Goal: Transaction & Acquisition: Download file/media

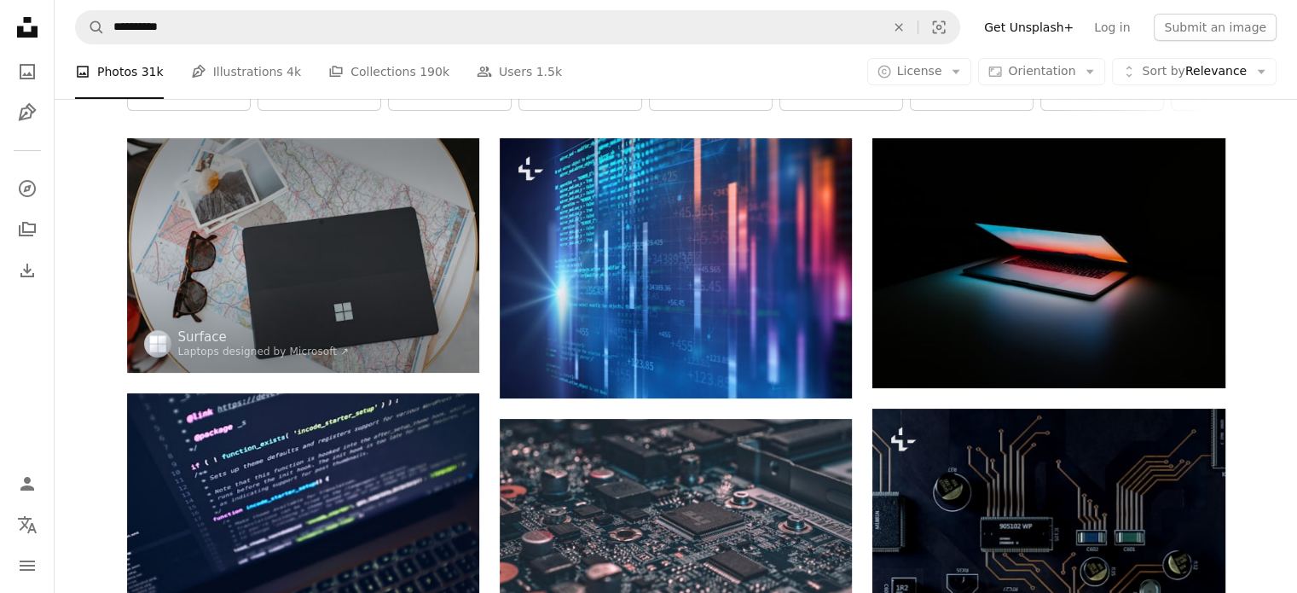
scroll to position [95, 0]
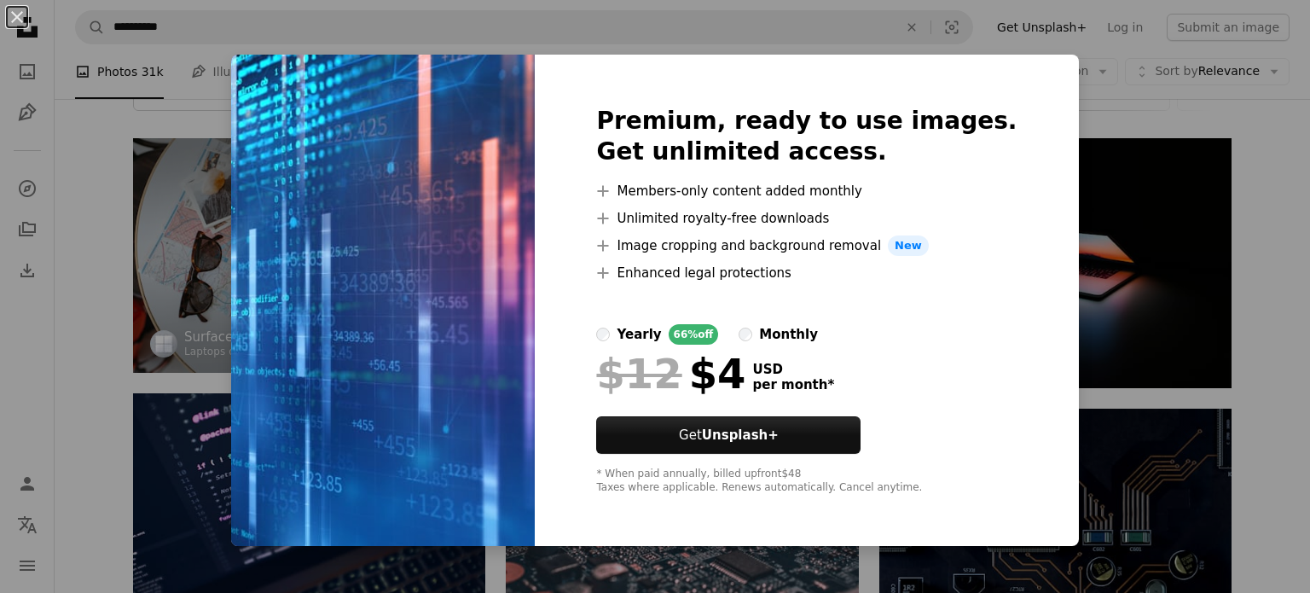
click at [1080, 333] on div "An X shape Premium, ready to use images. Get unlimited access. A plus sign Memb…" at bounding box center [655, 296] width 1310 height 593
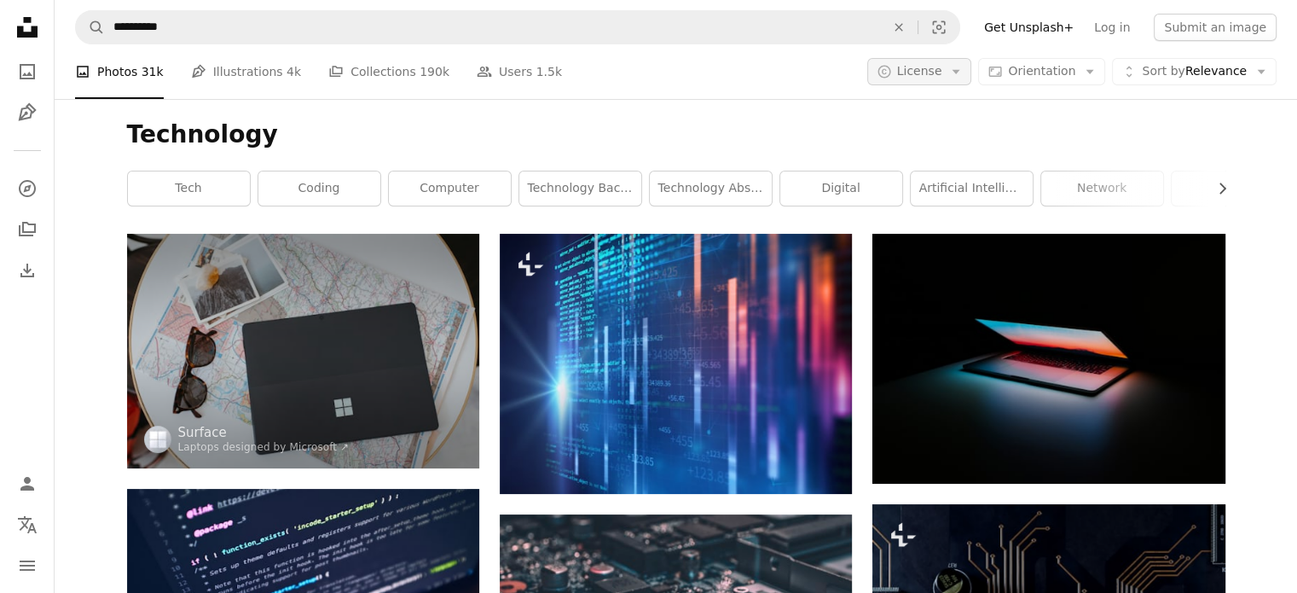
click at [942, 79] on span "License" at bounding box center [919, 71] width 45 height 17
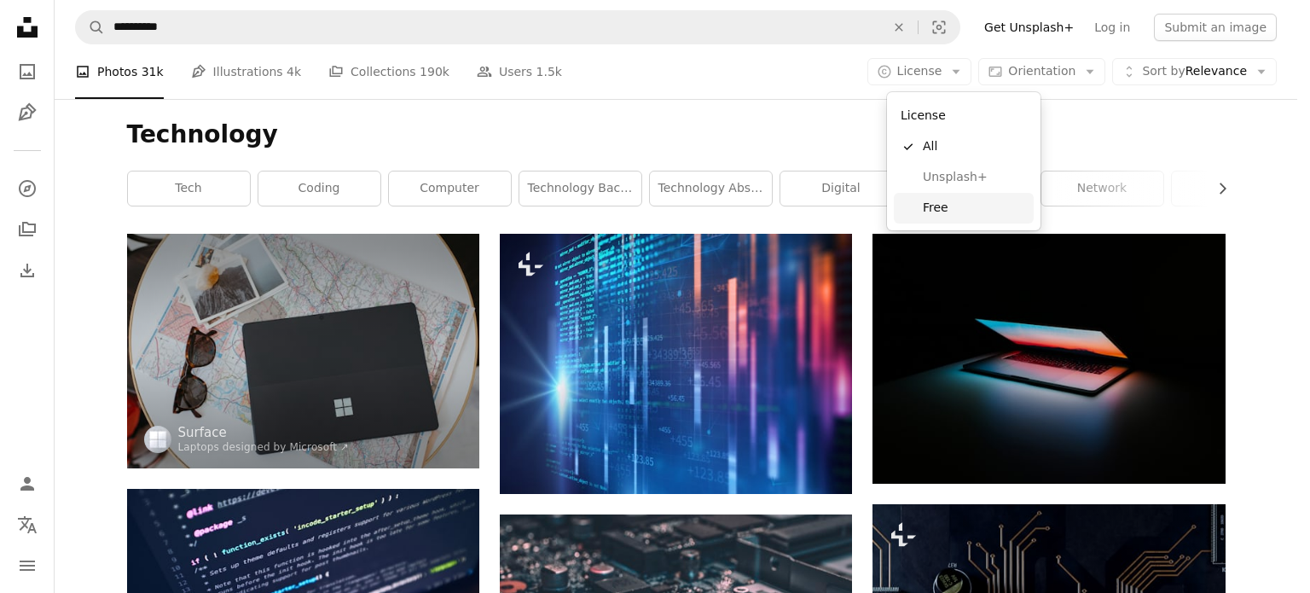
click at [956, 211] on span "Free" at bounding box center [975, 208] width 104 height 17
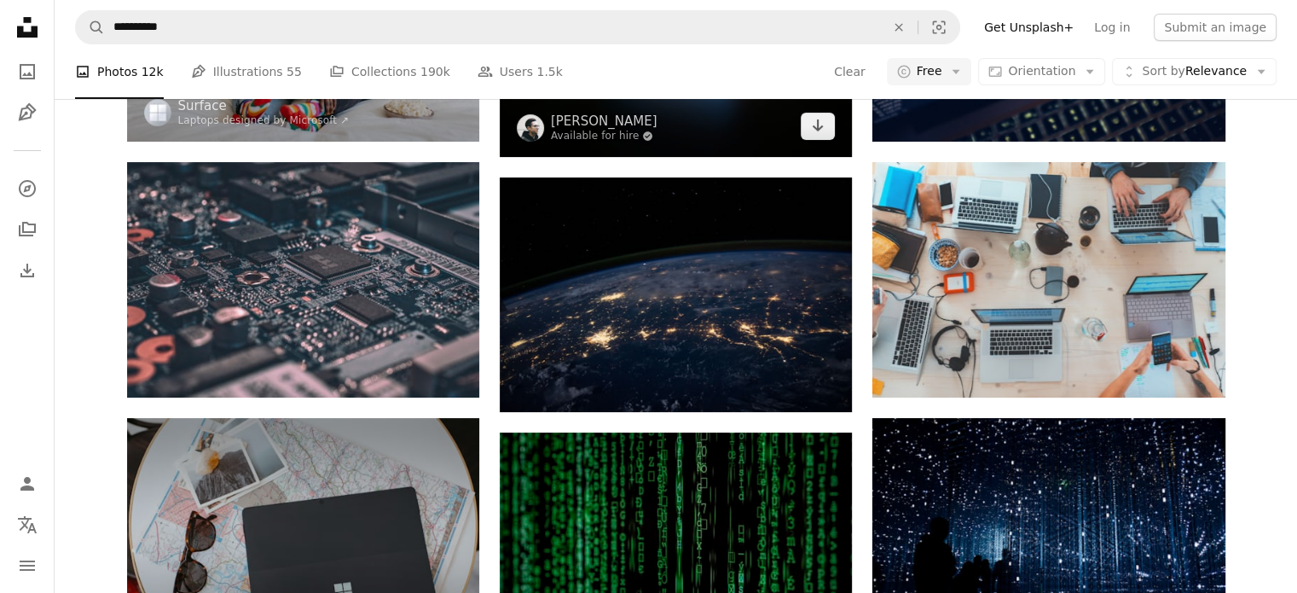
scroll to position [280, 0]
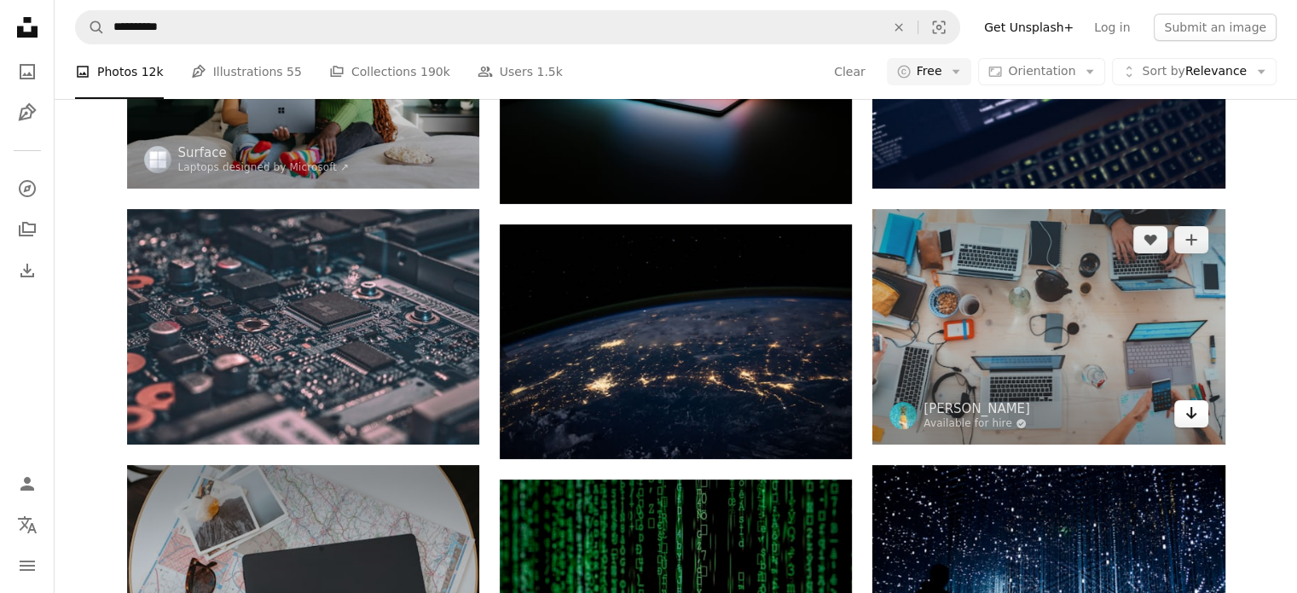
click at [1192, 420] on icon "Arrow pointing down" at bounding box center [1191, 412] width 14 height 20
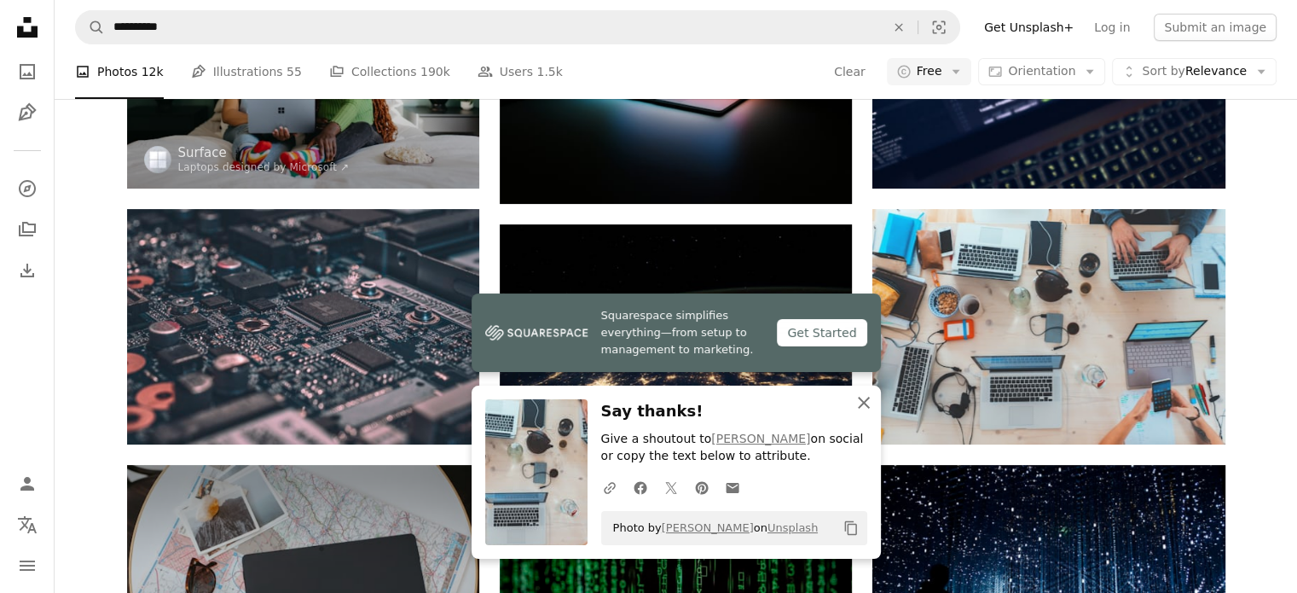
click at [870, 407] on icon "An X shape" at bounding box center [863, 402] width 20 height 20
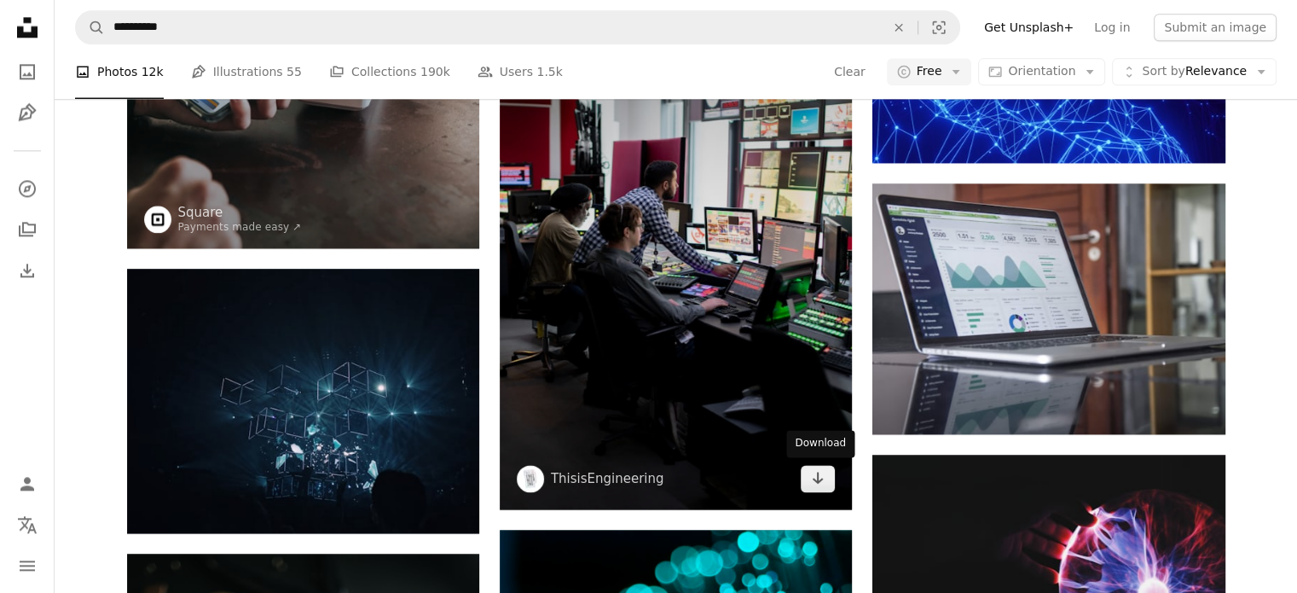
scroll to position [2340, 0]
click at [812, 489] on link "Arrow pointing down" at bounding box center [818, 478] width 34 height 27
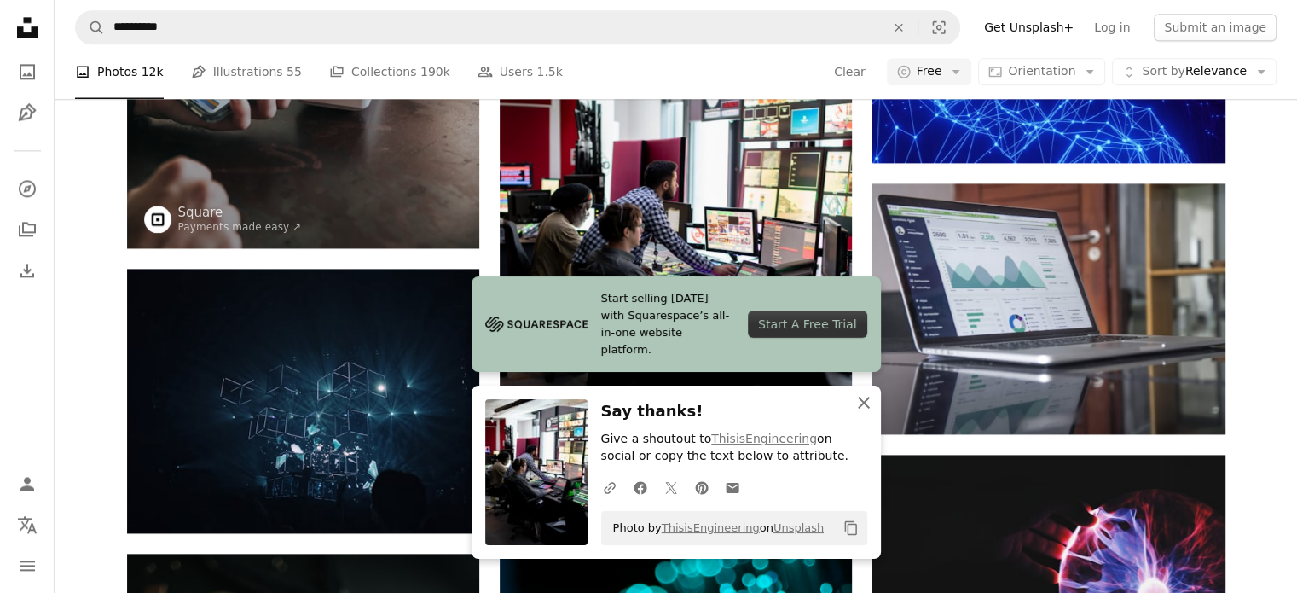
click at [859, 406] on icon "button" at bounding box center [864, 402] width 12 height 12
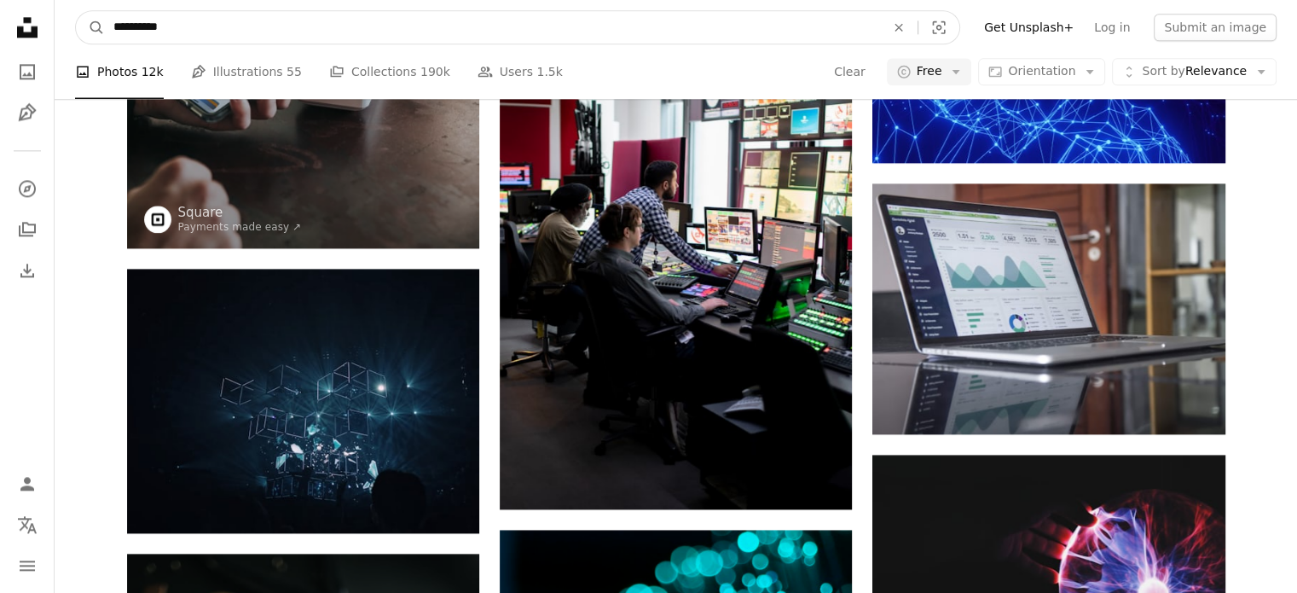
click at [682, 23] on input "**********" at bounding box center [492, 27] width 775 height 32
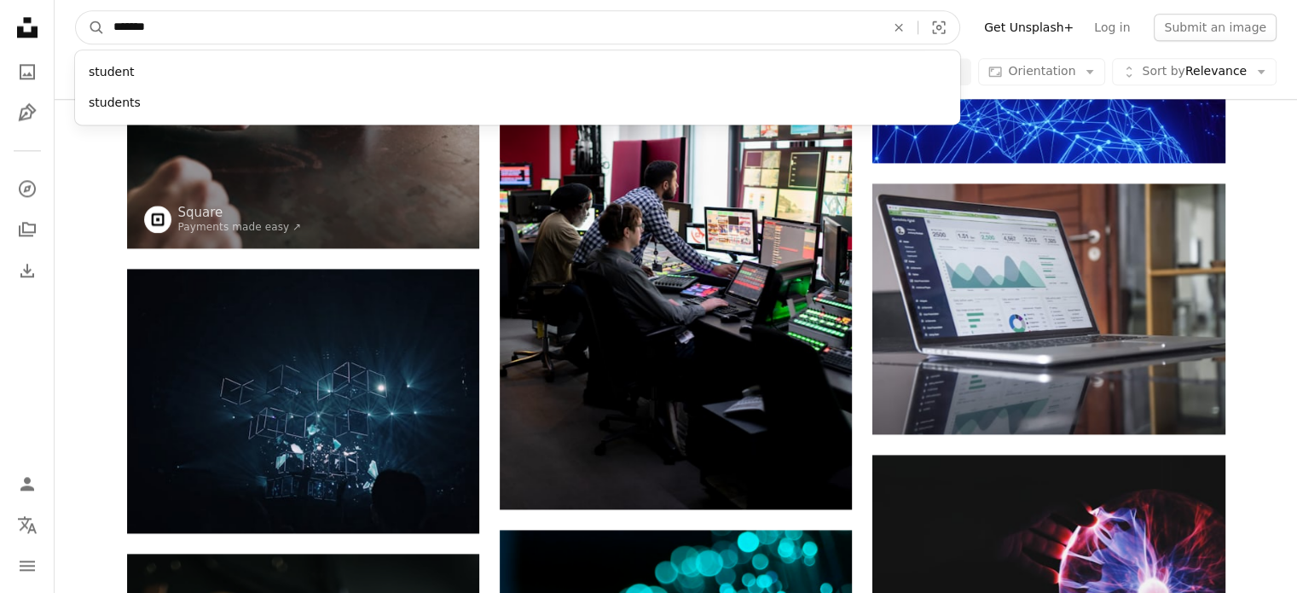
type input "*******"
click at [76, 11] on button "A magnifying glass" at bounding box center [90, 27] width 29 height 32
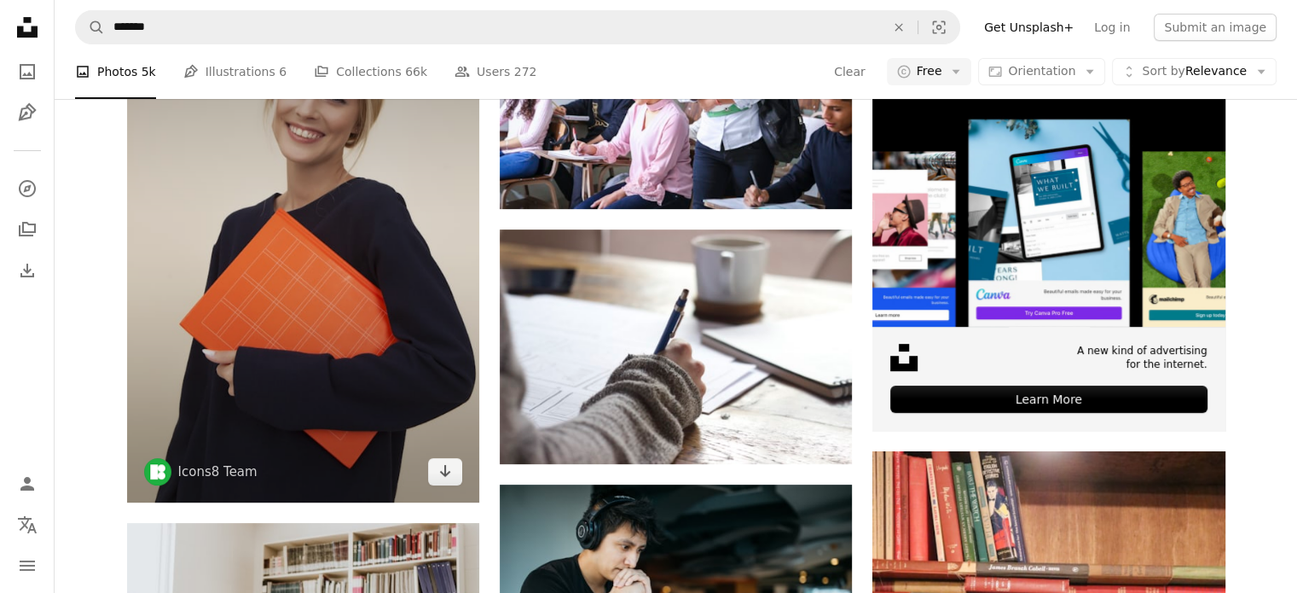
scroll to position [485, 0]
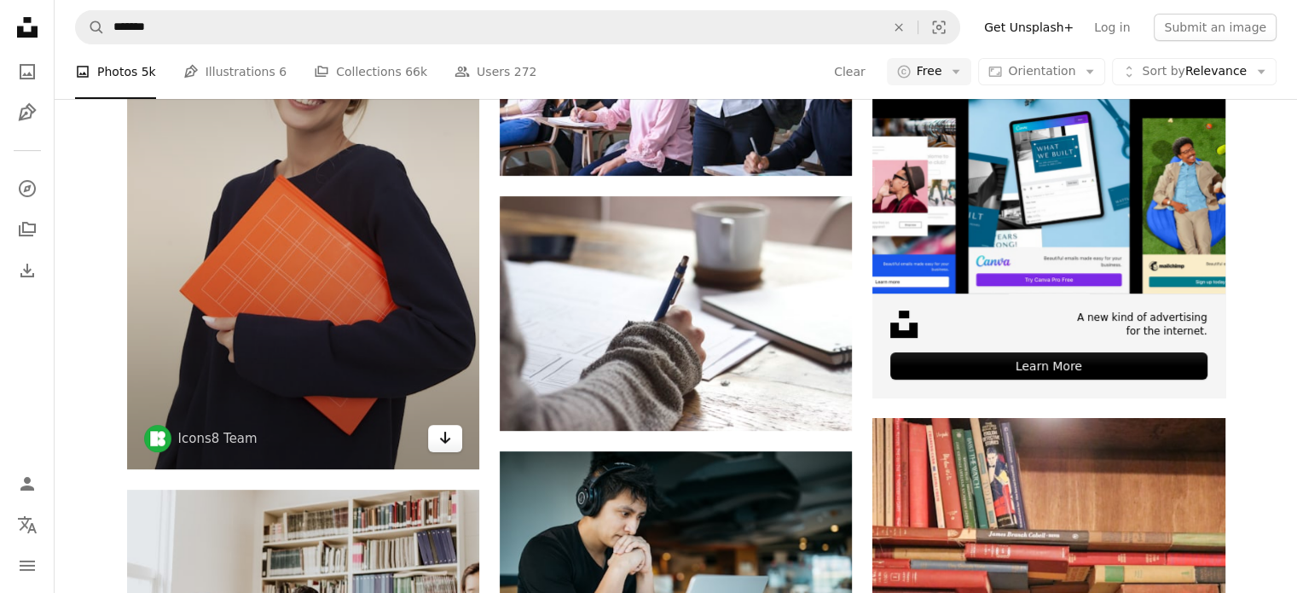
click at [447, 445] on icon "Arrow pointing down" at bounding box center [445, 437] width 14 height 20
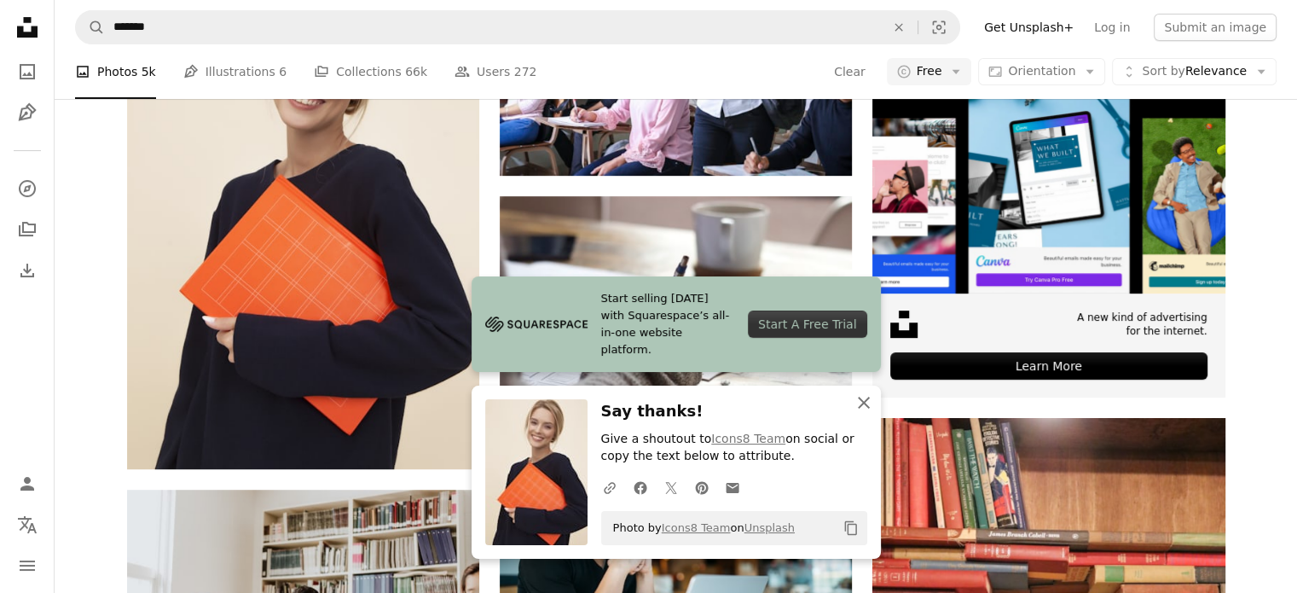
click at [865, 405] on icon "button" at bounding box center [864, 402] width 12 height 12
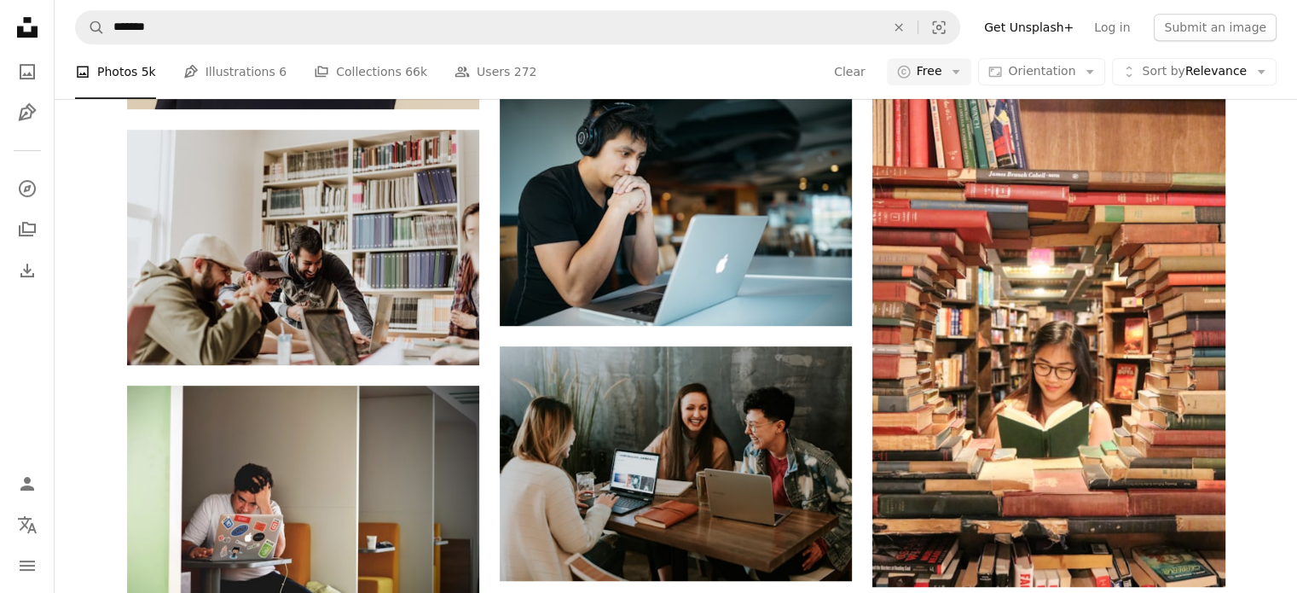
scroll to position [822, 0]
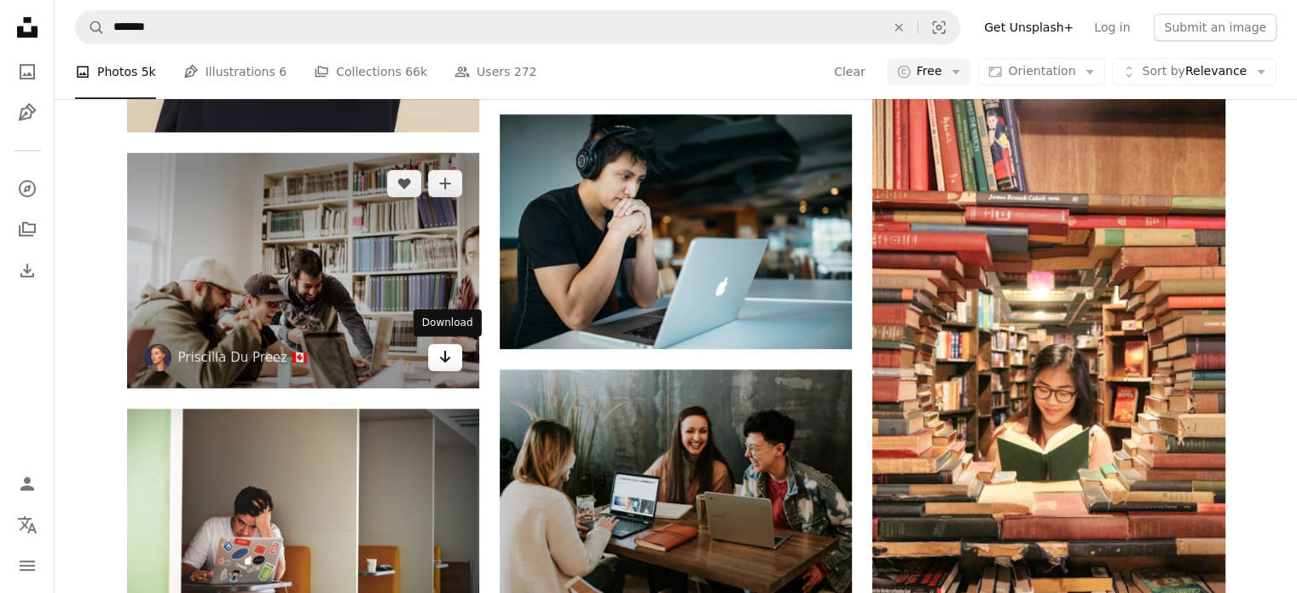
click at [457, 367] on link "Arrow pointing down" at bounding box center [445, 357] width 34 height 27
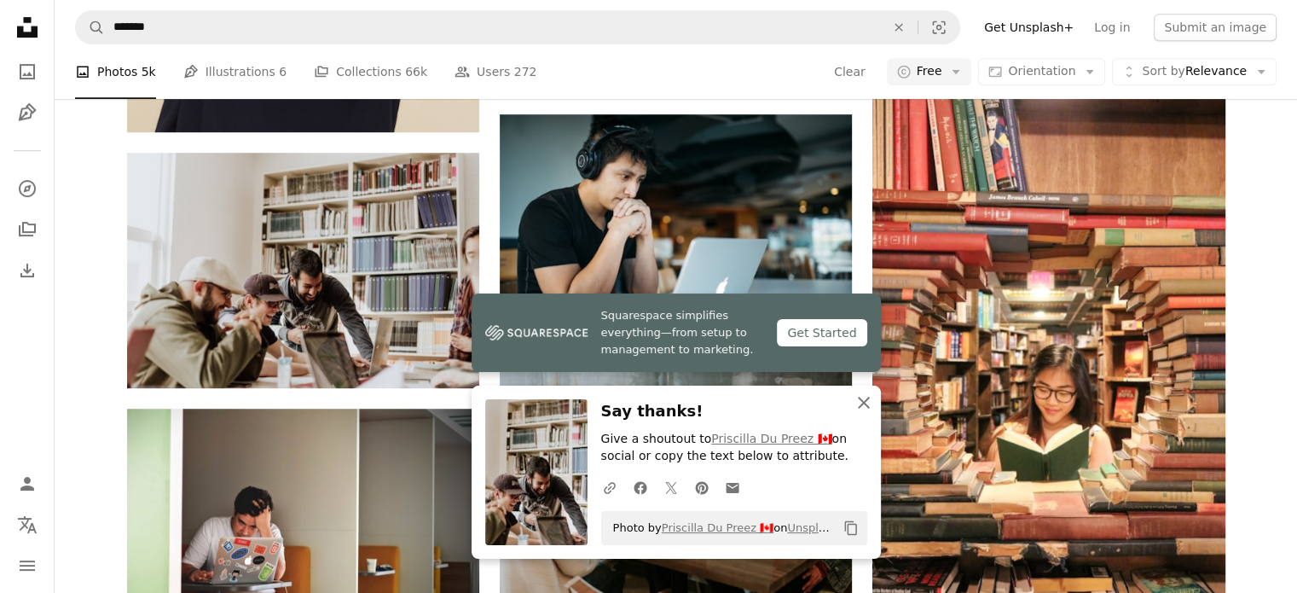
click at [870, 407] on icon "An X shape" at bounding box center [863, 402] width 20 height 20
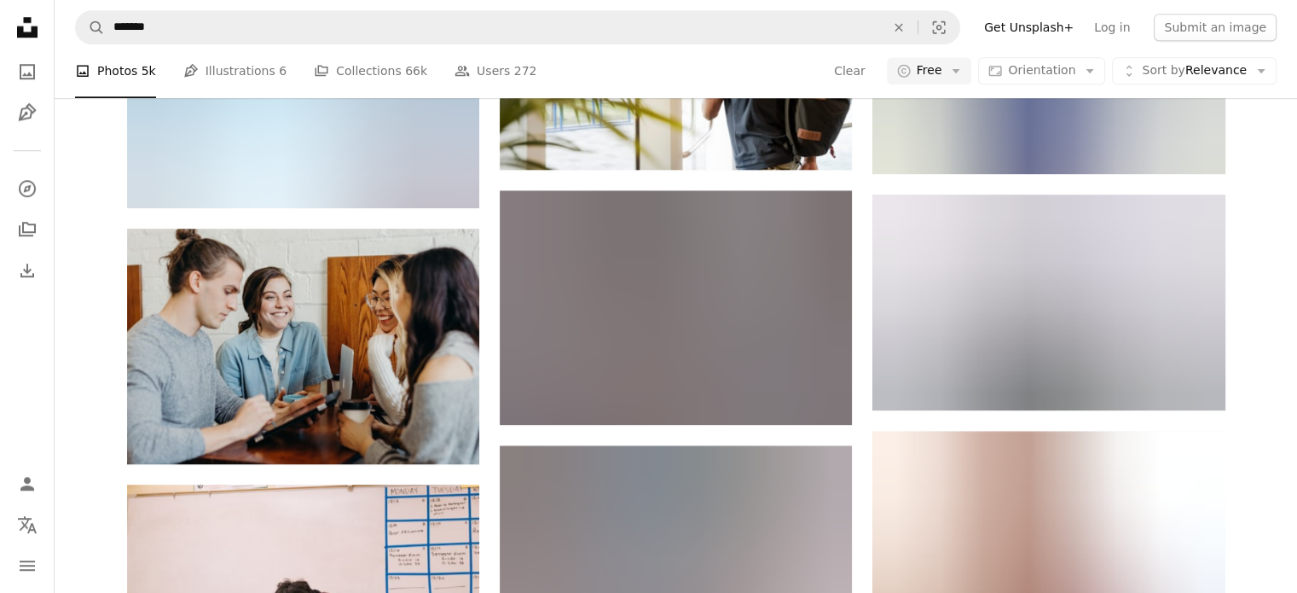
scroll to position [1514, 0]
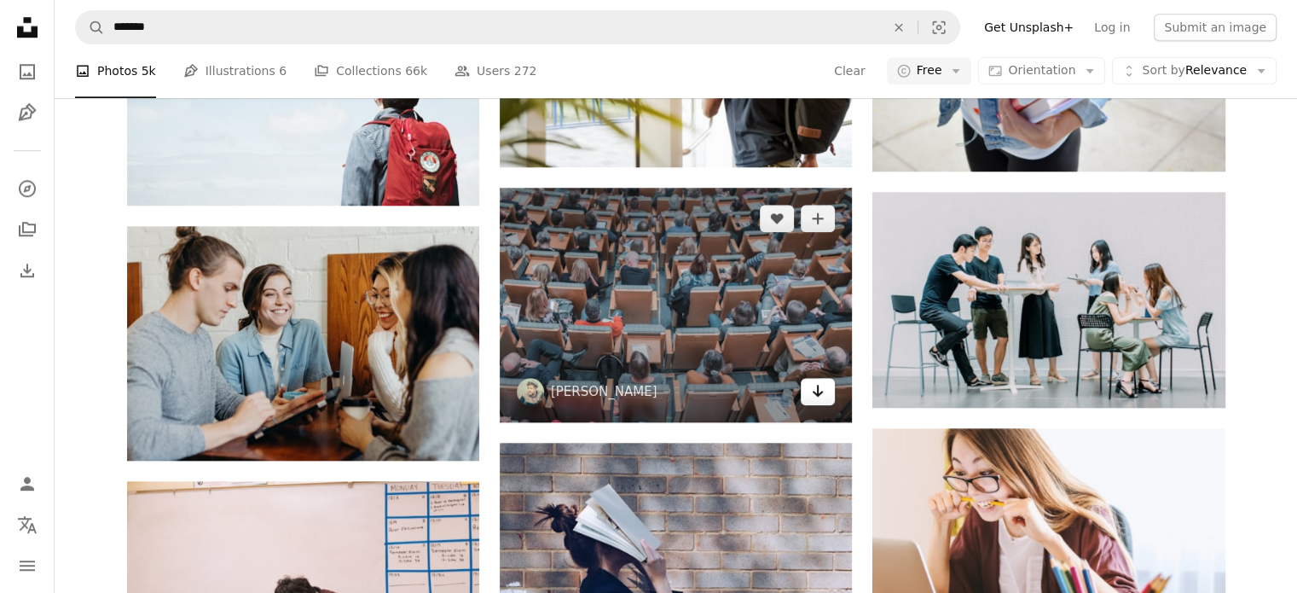
click at [822, 402] on link "Arrow pointing down" at bounding box center [818, 391] width 34 height 27
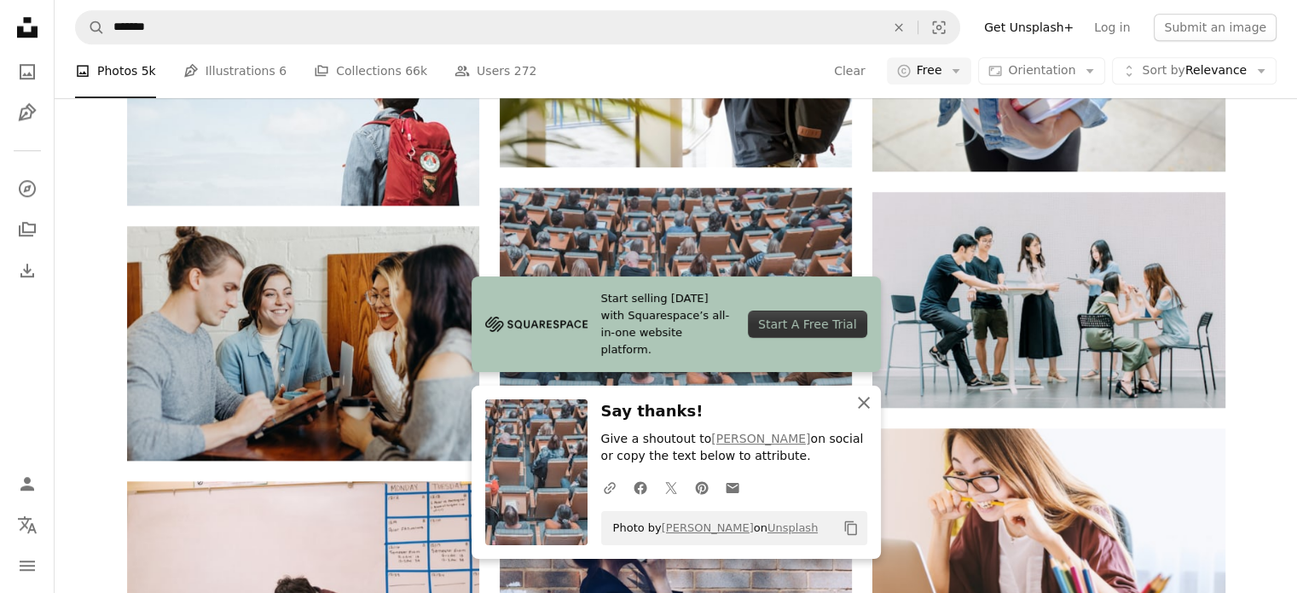
click at [871, 395] on icon "An X shape" at bounding box center [863, 402] width 20 height 20
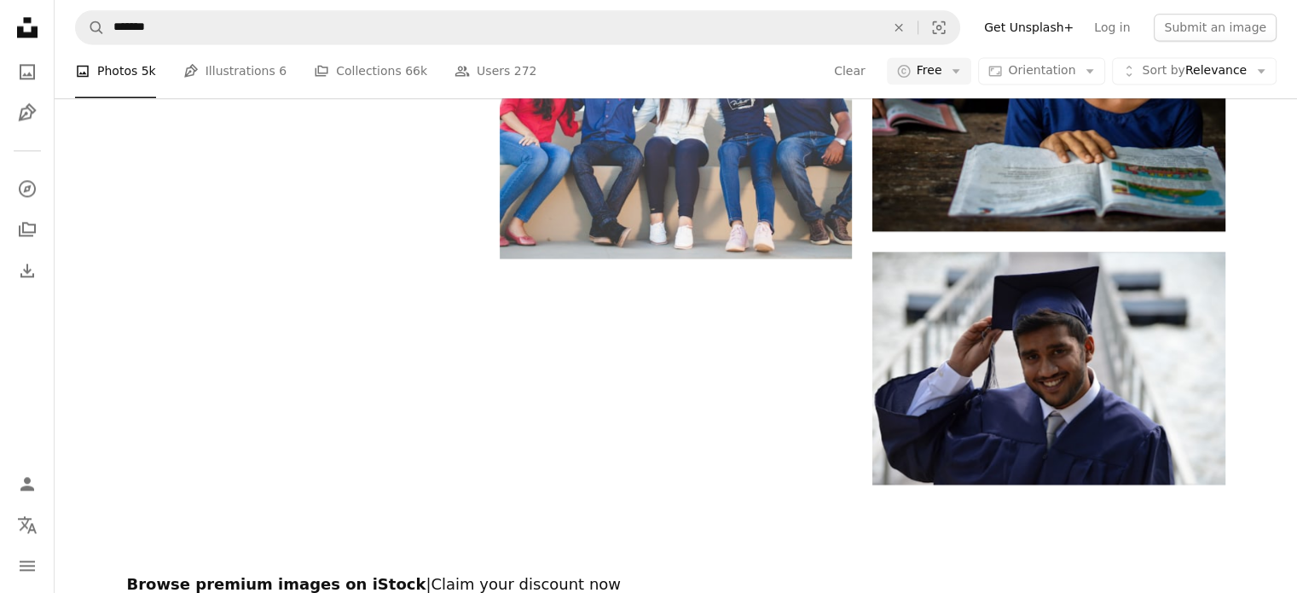
scroll to position [2410, 0]
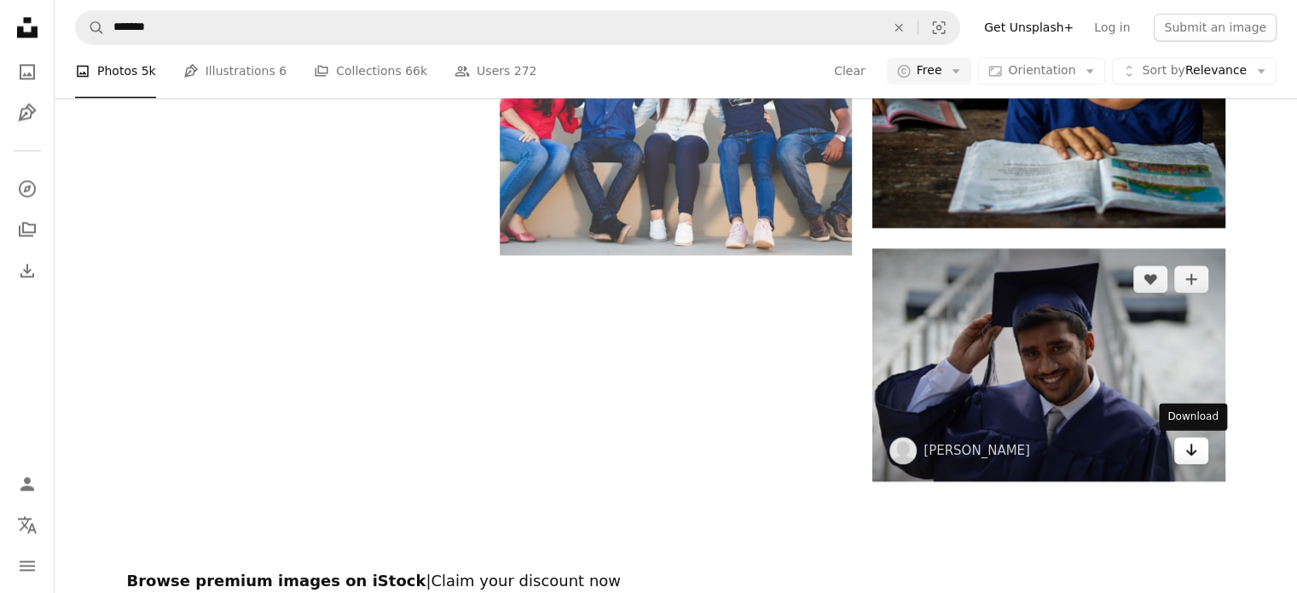
click at [1194, 443] on icon "Arrow pointing down" at bounding box center [1191, 449] width 14 height 20
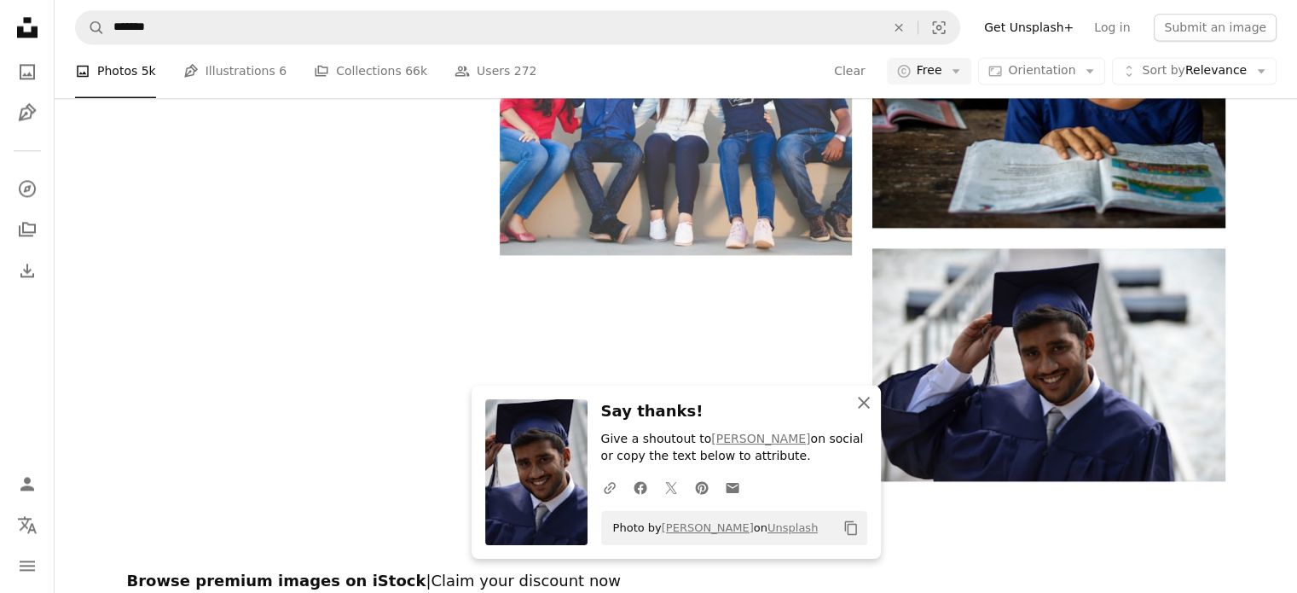
click at [866, 406] on icon "button" at bounding box center [864, 402] width 12 height 12
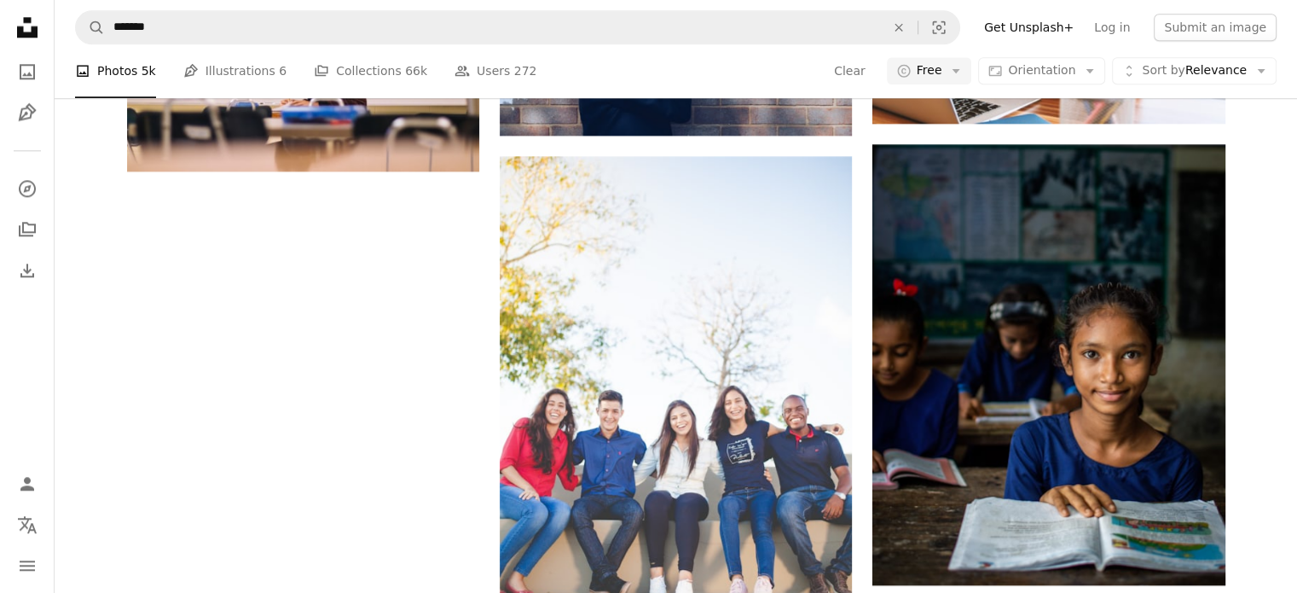
scroll to position [2056, 0]
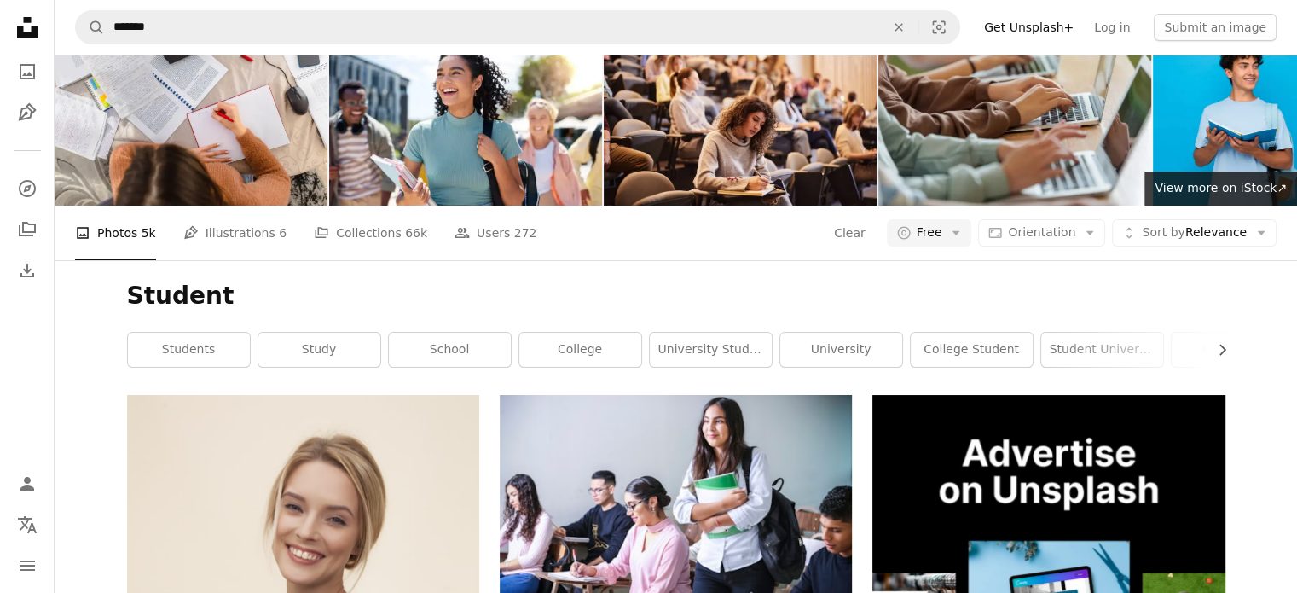
scroll to position [0, 0]
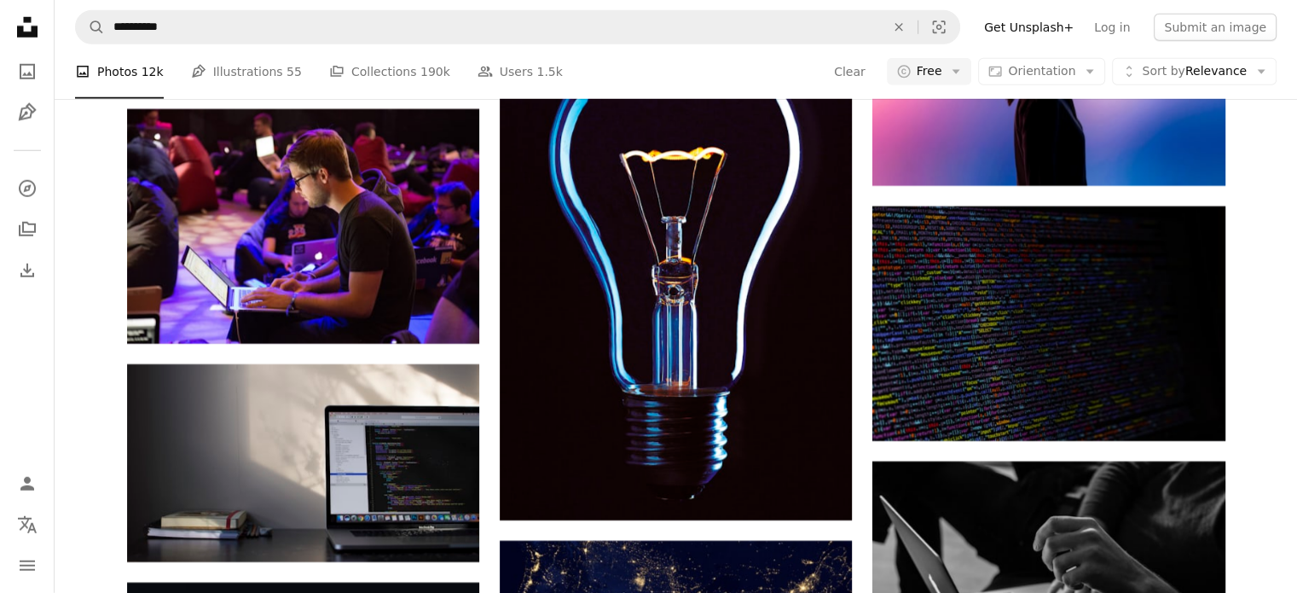
scroll to position [4940, 0]
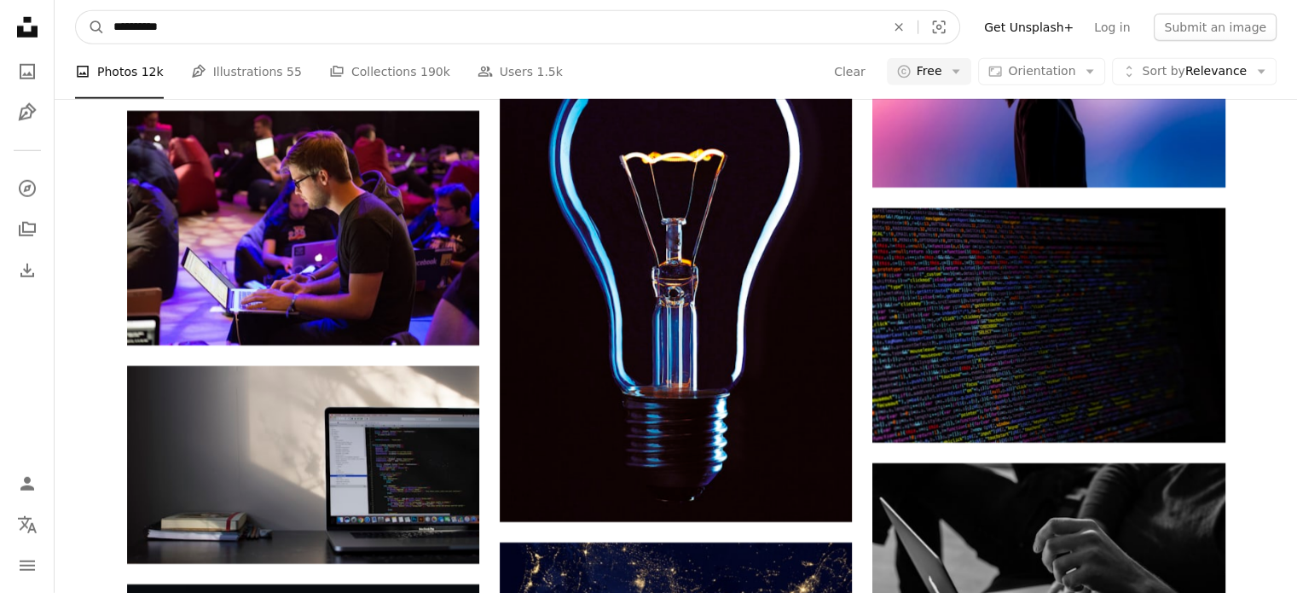
click at [644, 37] on input "**********" at bounding box center [492, 27] width 775 height 32
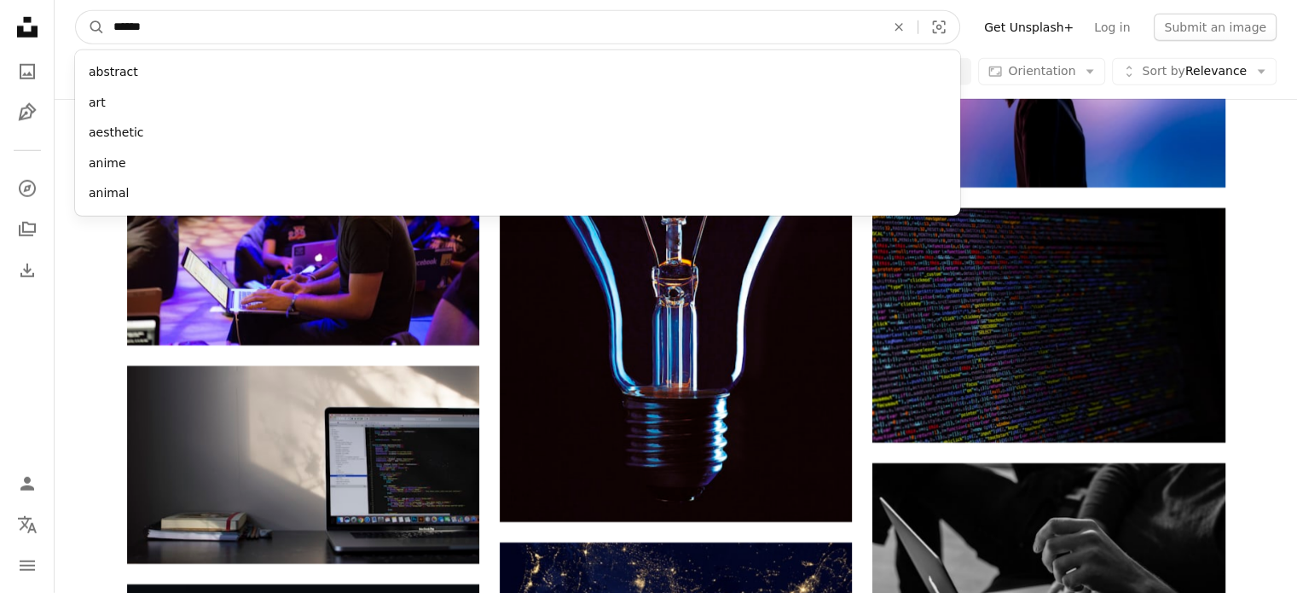
type input "******"
click at [76, 11] on button "A magnifying glass" at bounding box center [90, 27] width 29 height 32
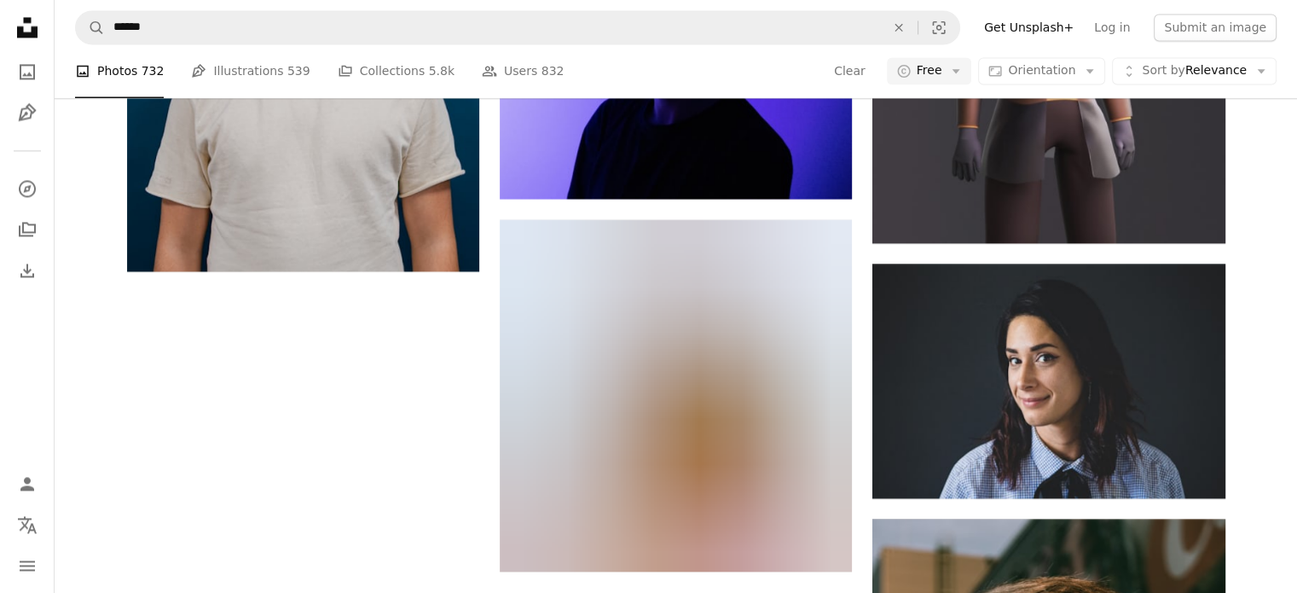
scroll to position [2773, 0]
